Goal: Task Accomplishment & Management: Manage account settings

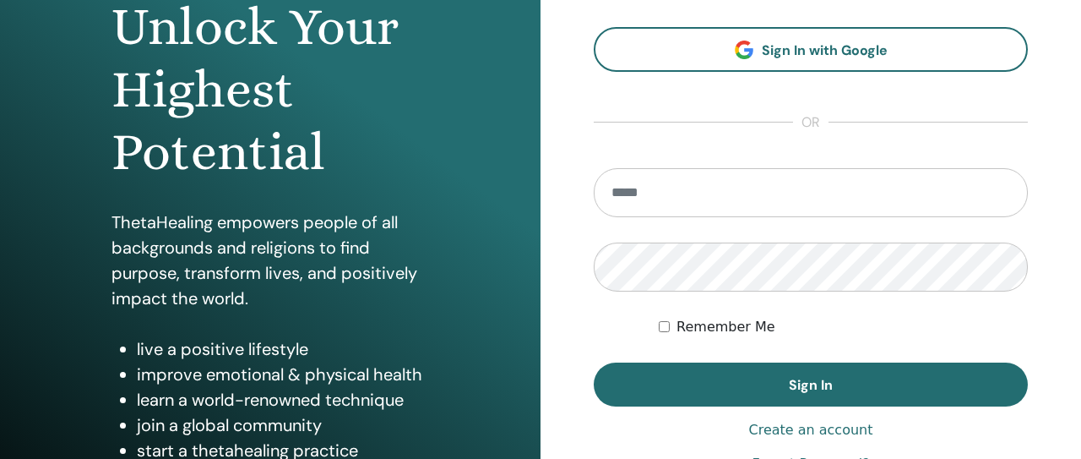
scroll to position [225, 0]
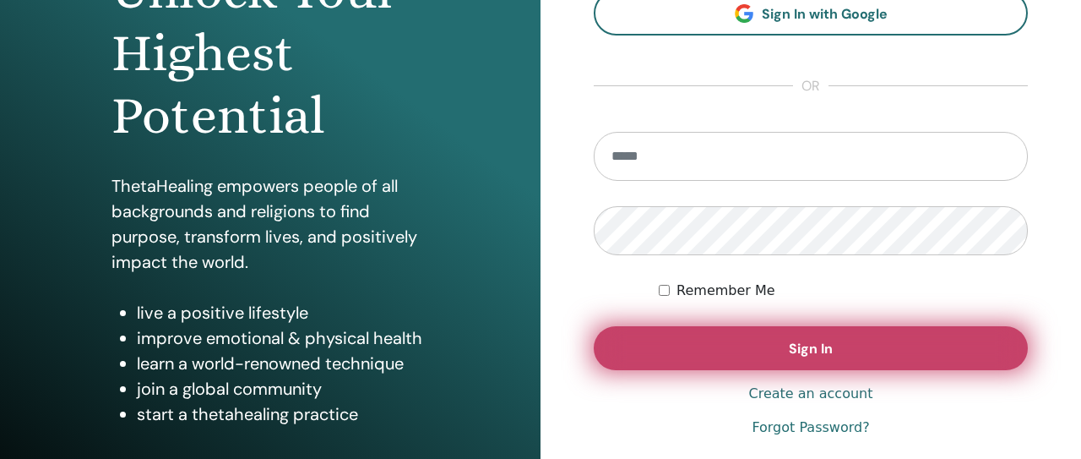
type input "**********"
click at [825, 329] on button "Sign In" at bounding box center [811, 348] width 434 height 44
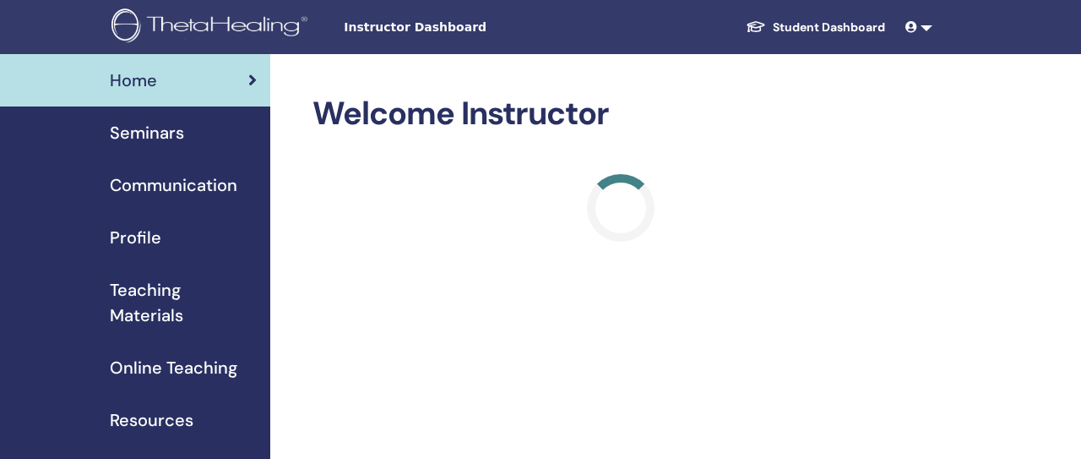
click at [798, 25] on link "Student Dashboard" at bounding box center [815, 27] width 166 height 31
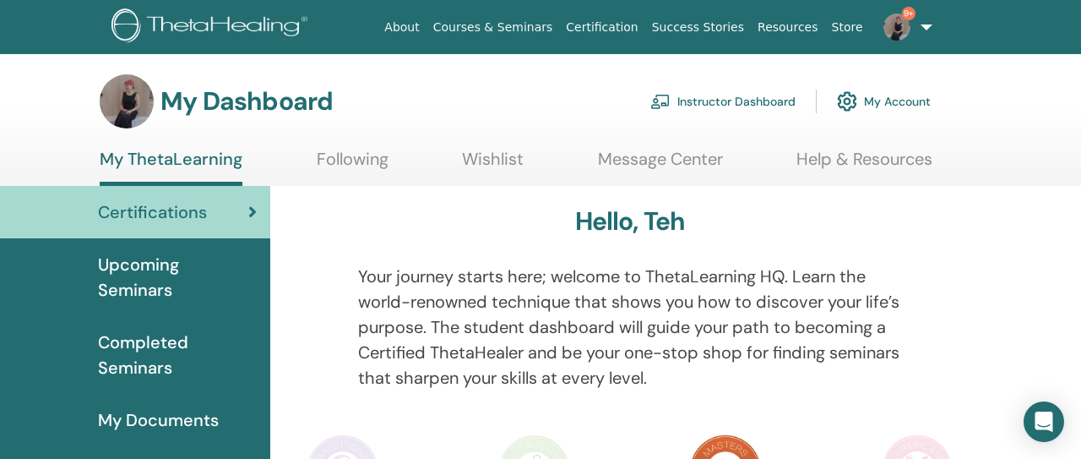
click at [748, 104] on link "Instructor Dashboard" at bounding box center [723, 101] width 145 height 37
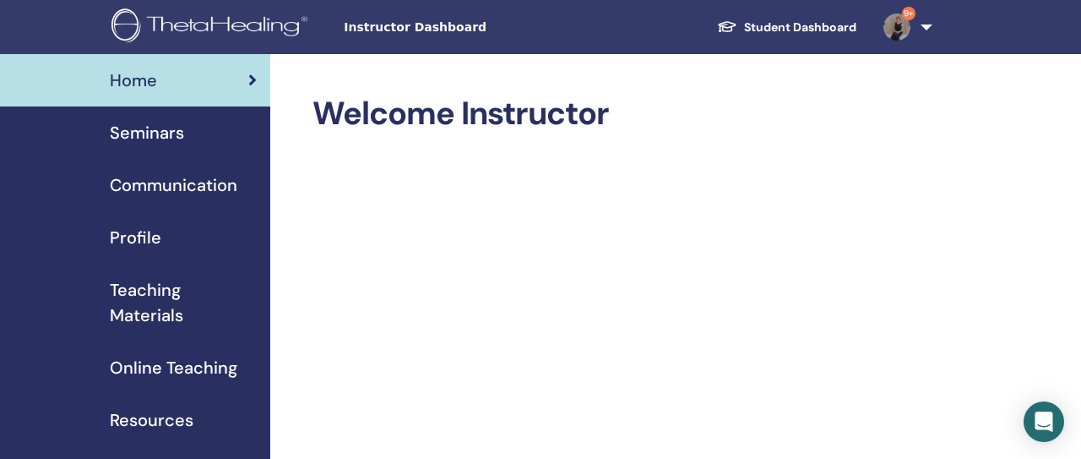
click at [150, 135] on span "Seminars" at bounding box center [147, 132] width 74 height 25
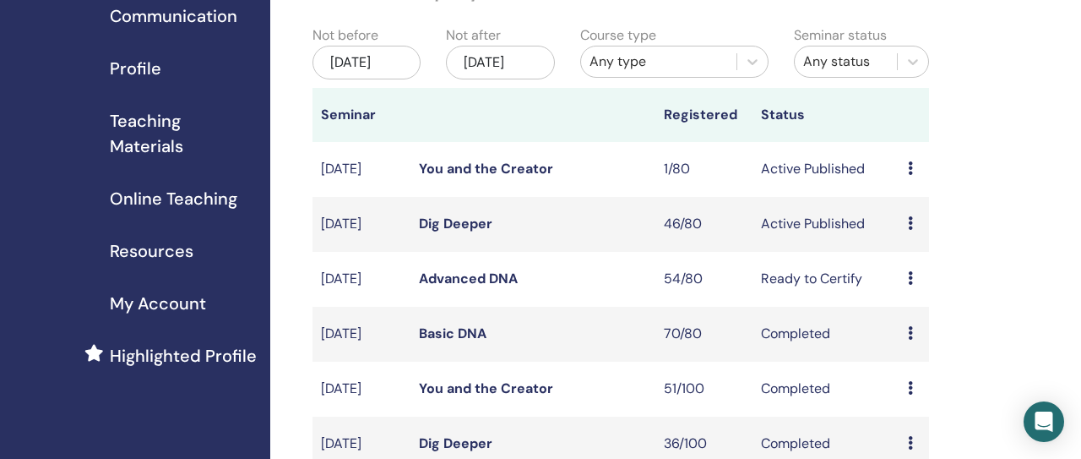
scroll to position [188, 0]
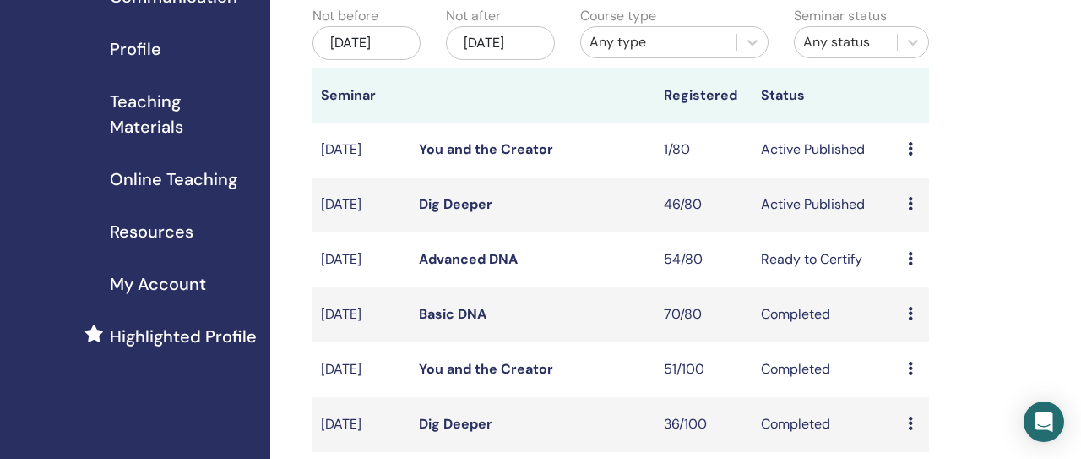
click at [476, 213] on link "Dig Deeper" at bounding box center [456, 204] width 74 height 18
